Goal: Information Seeking & Learning: Stay updated

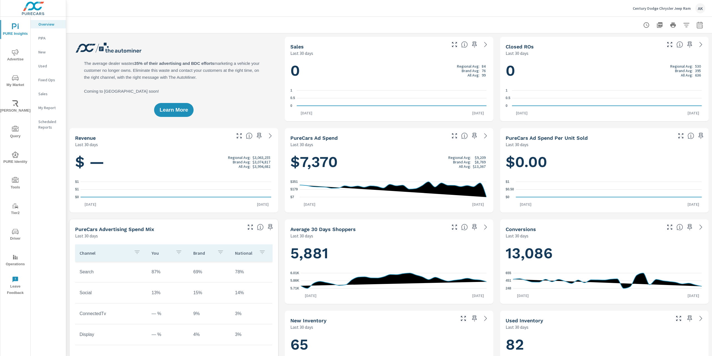
scroll to position [0, 0]
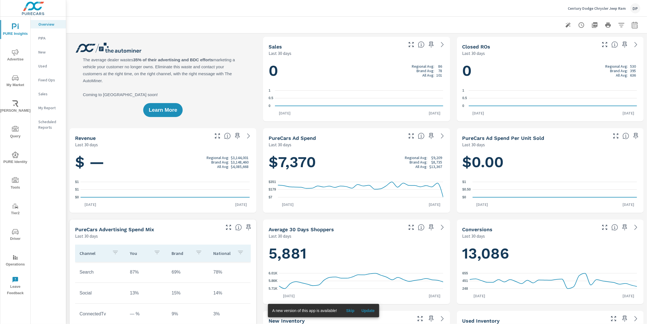
scroll to position [0, 0]
click at [365, 312] on span "Update" at bounding box center [368, 310] width 13 height 5
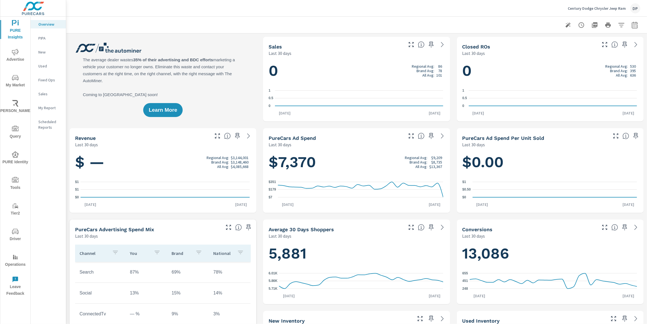
scroll to position [0, 0]
click at [565, 28] on icon "button" at bounding box center [568, 25] width 7 height 7
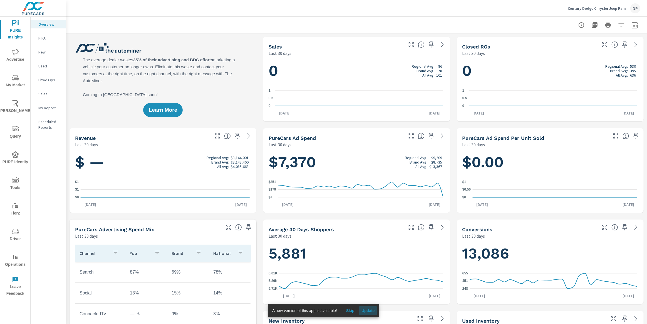
click at [372, 306] on button "Update" at bounding box center [368, 310] width 18 height 9
click at [368, 315] on div "A new version of this app is available! Skip Update" at bounding box center [324, 310] width 112 height 13
